Goal: Task Accomplishment & Management: Complete application form

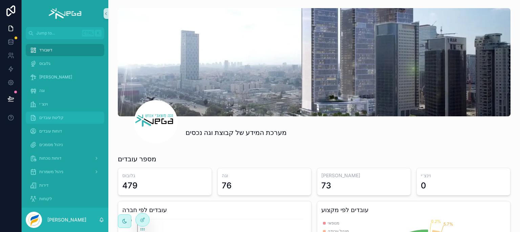
click at [48, 117] on span "קליטת עובדים" at bounding box center [51, 117] width 24 height 5
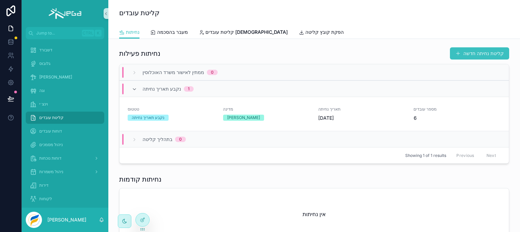
click at [469, 54] on button "קליטת נחיתה חדשה" at bounding box center [479, 53] width 59 height 12
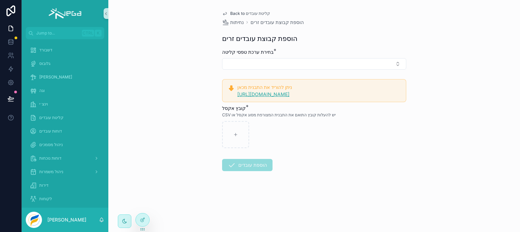
click at [263, 94] on link "[URL][DOMAIN_NAME]" at bounding box center [263, 94] width 52 height 6
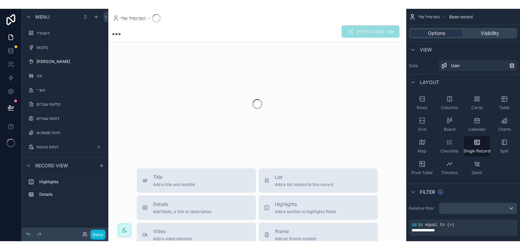
scroll to position [134, 0]
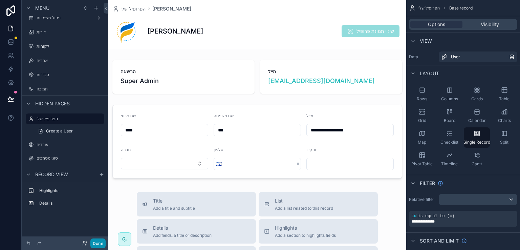
click at [103, 232] on button "Done" at bounding box center [97, 243] width 15 height 10
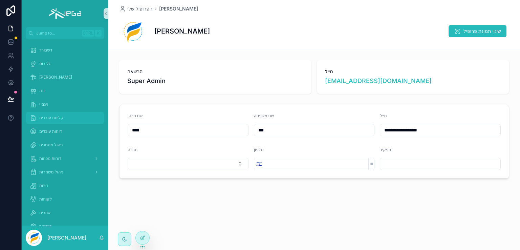
click at [51, 116] on span "קליטת עובדים" at bounding box center [51, 117] width 24 height 5
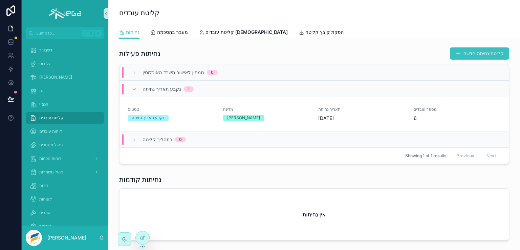
click at [465, 53] on button "קליטת נחיתה חדשה" at bounding box center [479, 53] width 59 height 12
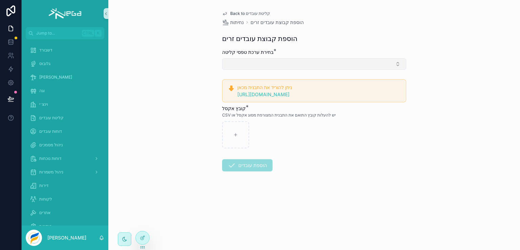
click at [284, 61] on button "Select Button" at bounding box center [314, 64] width 184 height 12
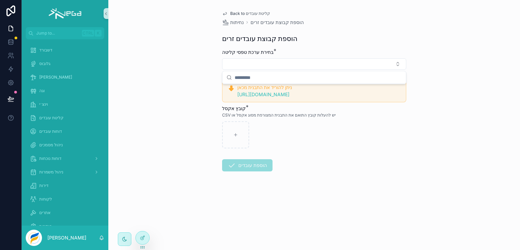
click at [196, 91] on div "Back to קליטת עובדים נחיתות הוספת קבוצת עובדים זרים הוספת קבוצת עובדים זרים בחי…" at bounding box center [314, 125] width 412 height 250
click at [53, 118] on span "קליטת עובדים" at bounding box center [51, 117] width 24 height 5
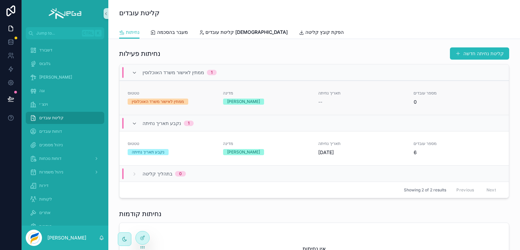
click at [300, 97] on div "מדינה סרי לנקה" at bounding box center [266, 97] width 87 height 14
click at [275, 99] on div "[PERSON_NAME]" at bounding box center [266, 102] width 87 height 6
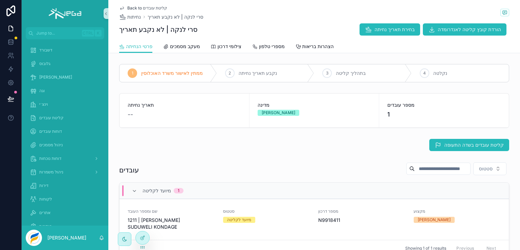
click at [128, 9] on span "Back to קליטת עובדים" at bounding box center [147, 7] width 40 height 5
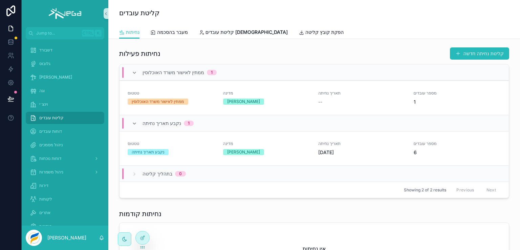
click at [50, 118] on span "קליטת עובדים" at bounding box center [51, 117] width 24 height 5
click at [269, 96] on div "מדינה סרי לנקה" at bounding box center [266, 97] width 87 height 14
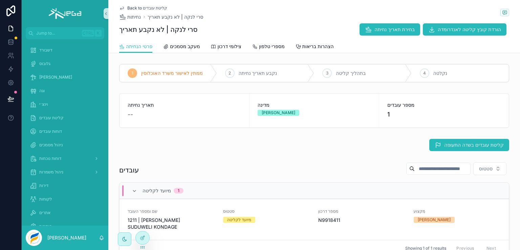
scroll to position [34, 0]
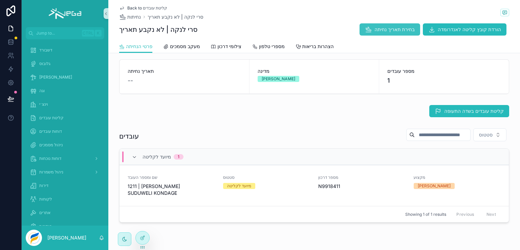
click at [381, 30] on span "בחירת תאריך נחיתה" at bounding box center [394, 29] width 40 height 7
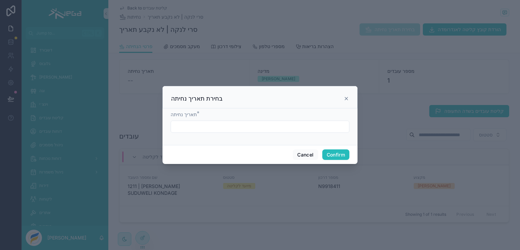
click at [345, 98] on icon at bounding box center [346, 98] width 5 height 5
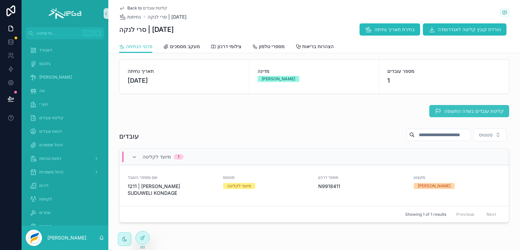
click at [464, 109] on span "קליטת עובדים בשדה התעופה" at bounding box center [474, 111] width 60 height 7
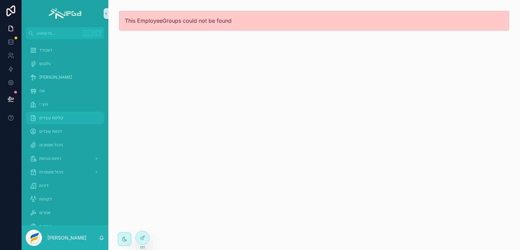
click at [59, 118] on span "קליטת עובדים" at bounding box center [51, 117] width 24 height 5
